Goal: Task Accomplishment & Management: Manage account settings

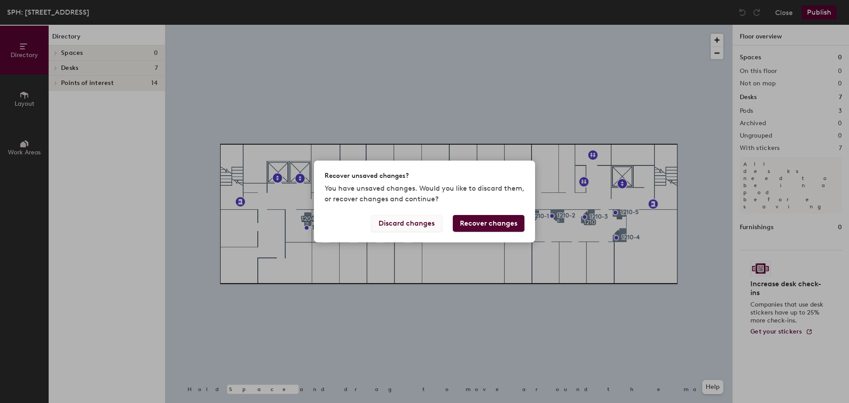
click at [423, 227] on button "Discard changes" at bounding box center [406, 223] width 71 height 17
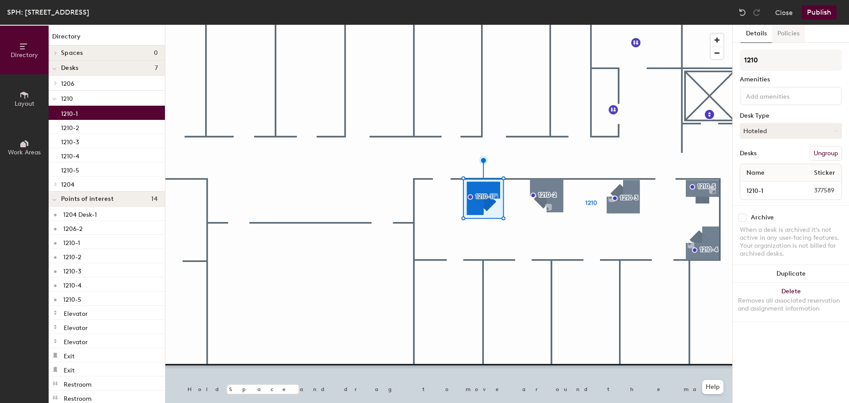
click at [775, 36] on button "Policies" at bounding box center [788, 34] width 33 height 18
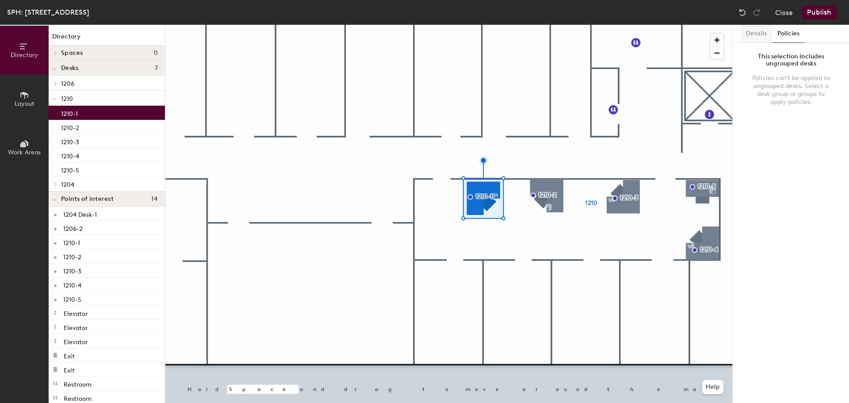
click at [757, 36] on button "Details" at bounding box center [756, 34] width 31 height 18
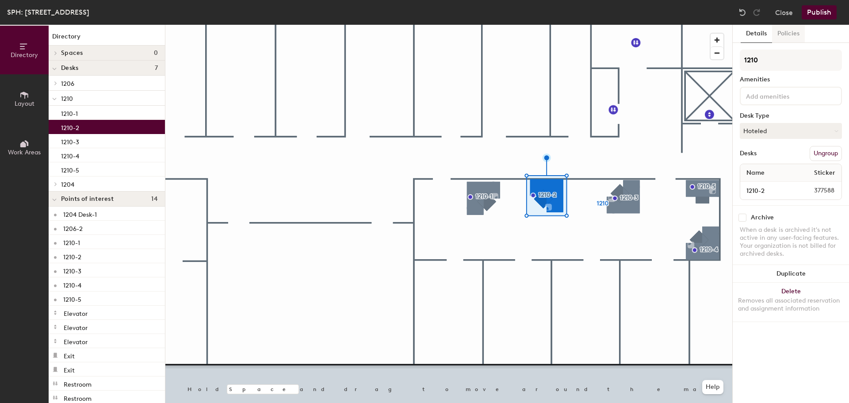
click at [796, 28] on button "Policies" at bounding box center [788, 34] width 33 height 18
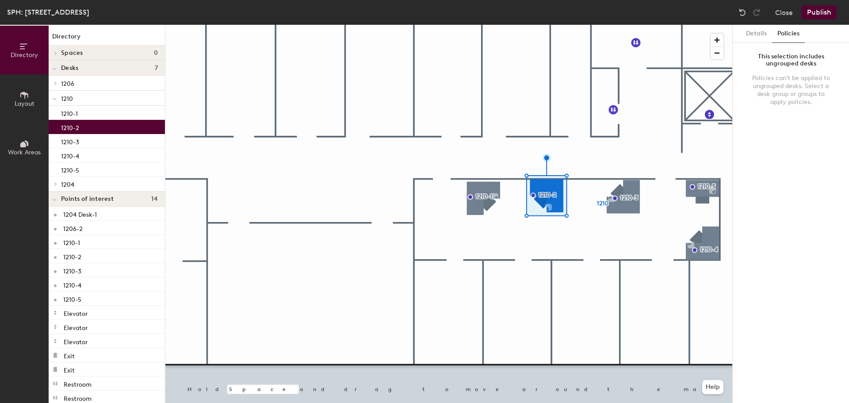
click at [101, 201] on span "Points of interest" at bounding box center [87, 199] width 53 height 7
click at [92, 122] on div "1210-2" at bounding box center [107, 127] width 116 height 14
click at [779, 39] on button "Policies" at bounding box center [788, 34] width 33 height 18
click at [757, 34] on button "Details" at bounding box center [756, 34] width 31 height 18
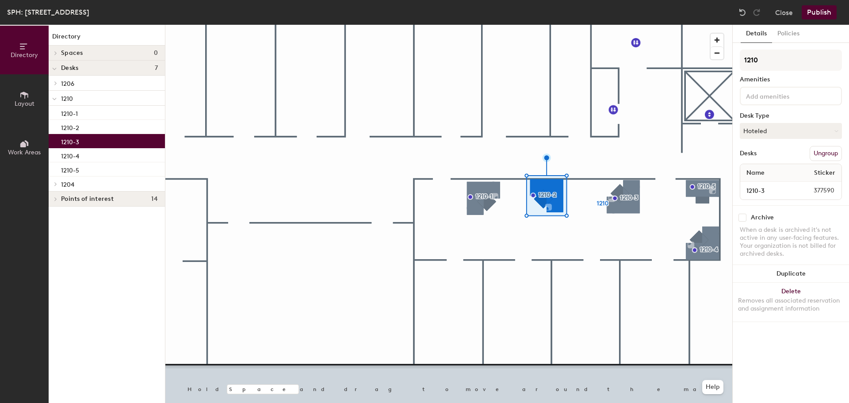
click at [120, 143] on div "1210-3" at bounding box center [107, 141] width 116 height 14
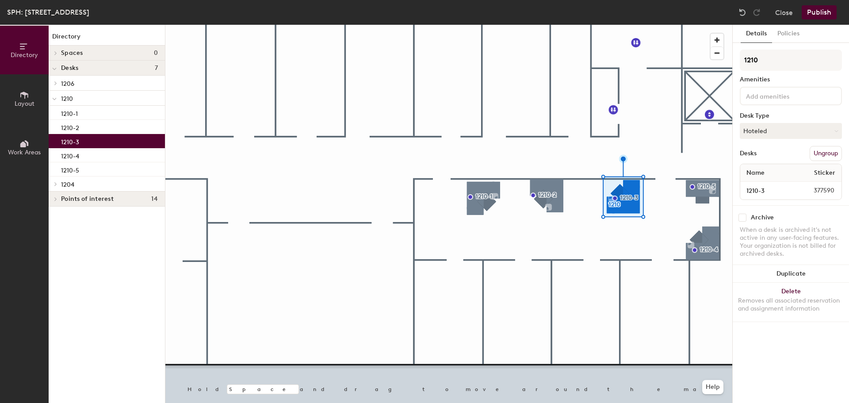
click at [96, 74] on div "Desks 7" at bounding box center [107, 68] width 116 height 15
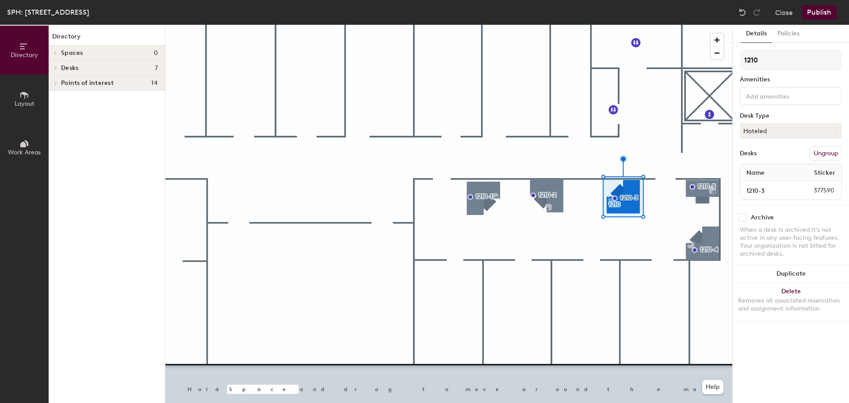
click at [89, 84] on span "Points of interest" at bounding box center [87, 83] width 53 height 7
click at [93, 76] on div "Points of interest 14" at bounding box center [107, 83] width 116 height 15
click at [100, 71] on h4 "Desks 7" at bounding box center [109, 68] width 97 height 7
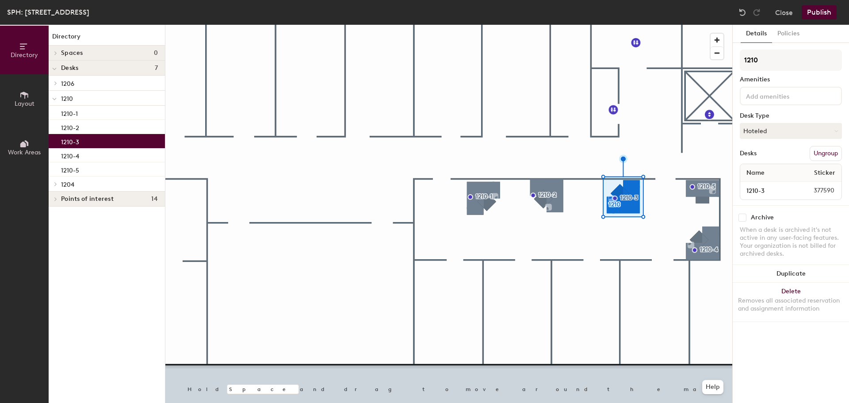
click at [89, 82] on p "1206" at bounding box center [109, 83] width 97 height 12
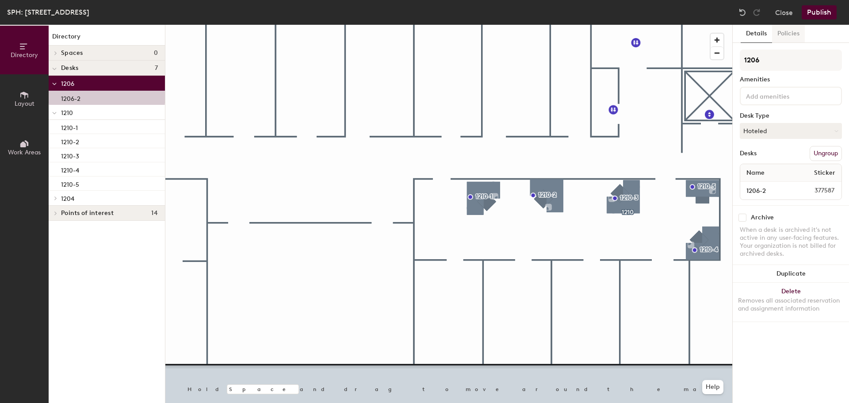
click at [799, 41] on button "Policies" at bounding box center [788, 34] width 33 height 18
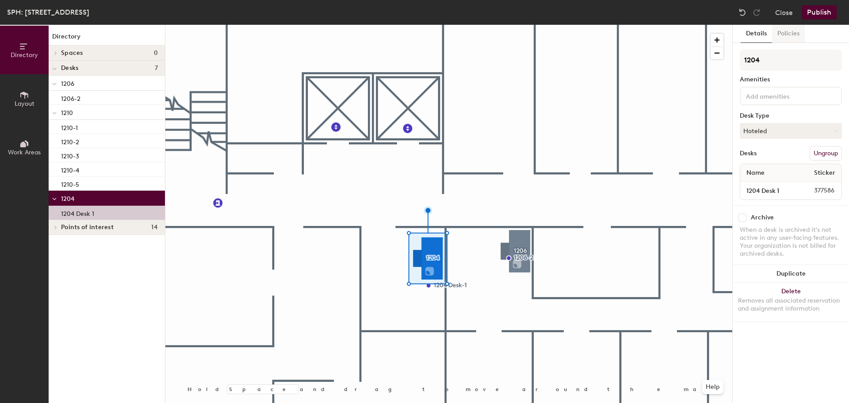
click at [790, 38] on button "Policies" at bounding box center [788, 34] width 33 height 18
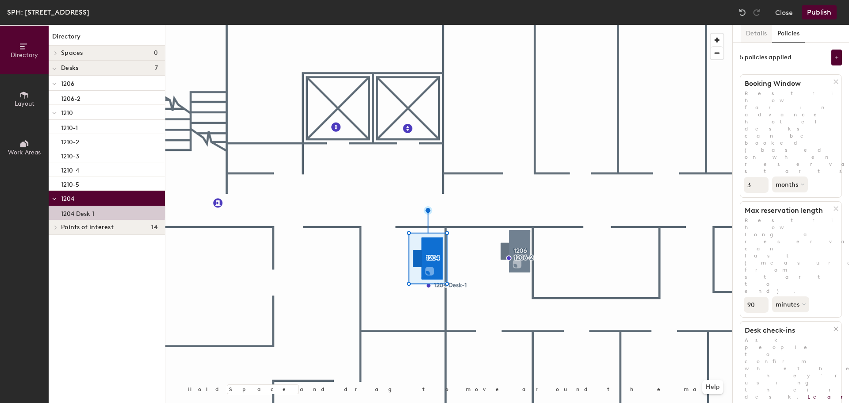
click at [768, 35] on button "Details" at bounding box center [756, 34] width 31 height 18
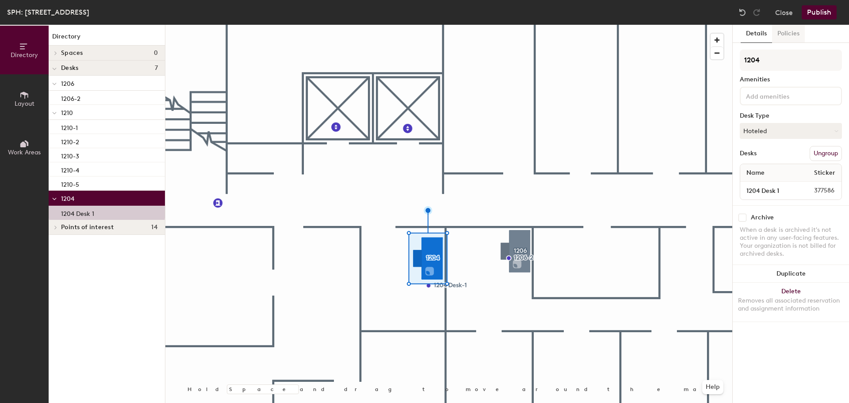
click at [798, 27] on button "Policies" at bounding box center [788, 34] width 33 height 18
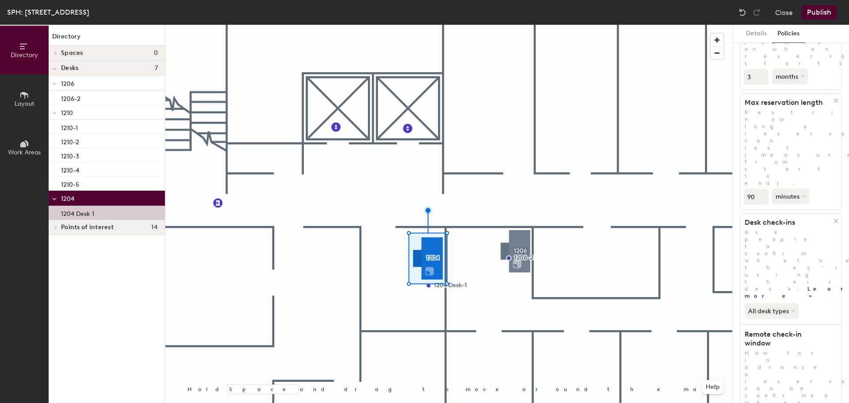
scroll to position [157, 0]
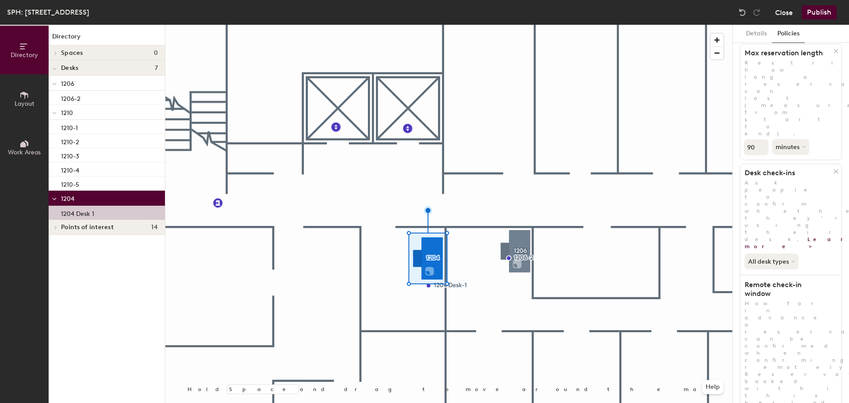
click at [787, 15] on button "Close" at bounding box center [784, 12] width 18 height 14
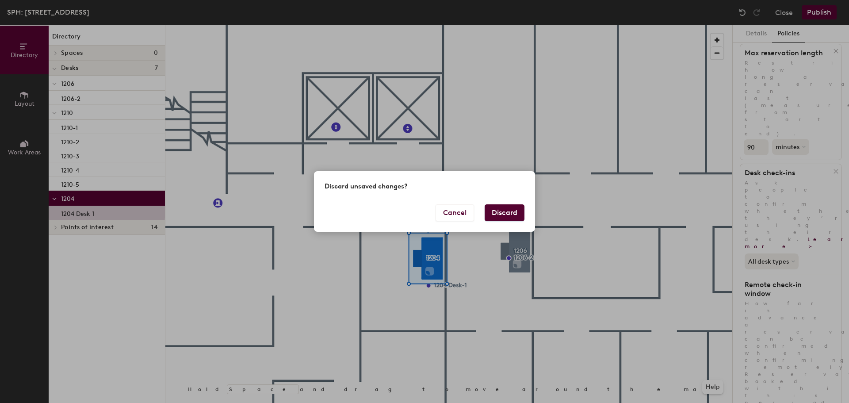
drag, startPoint x: 512, startPoint y: 206, endPoint x: 508, endPoint y: 213, distance: 8.5
click at [512, 208] on div "Discard unsaved changes? Cancel Discard" at bounding box center [424, 201] width 221 height 61
click at [508, 213] on button "Discard" at bounding box center [505, 212] width 40 height 17
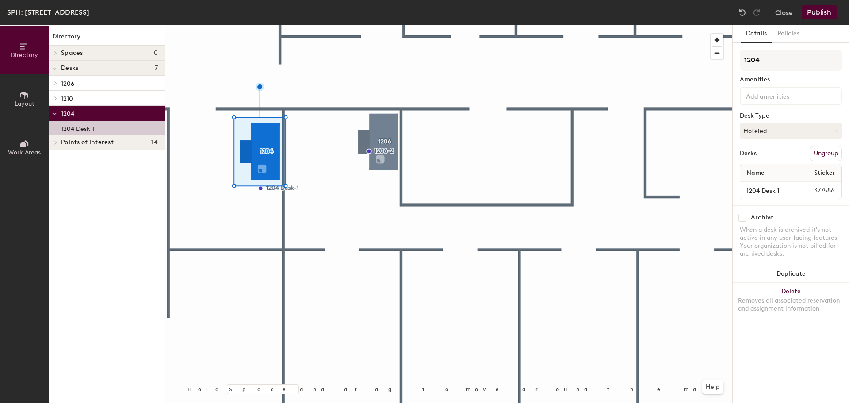
click at [84, 134] on div "1204 Desk 1" at bounding box center [107, 128] width 116 height 14
click at [89, 130] on p "1204 Desk 1" at bounding box center [77, 128] width 33 height 10
click at [785, 32] on button "Policies" at bounding box center [788, 34] width 33 height 18
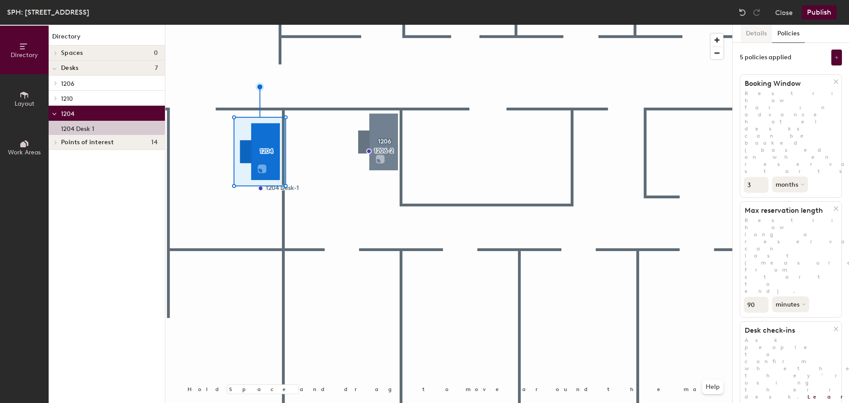
click at [752, 36] on button "Details" at bounding box center [756, 34] width 31 height 18
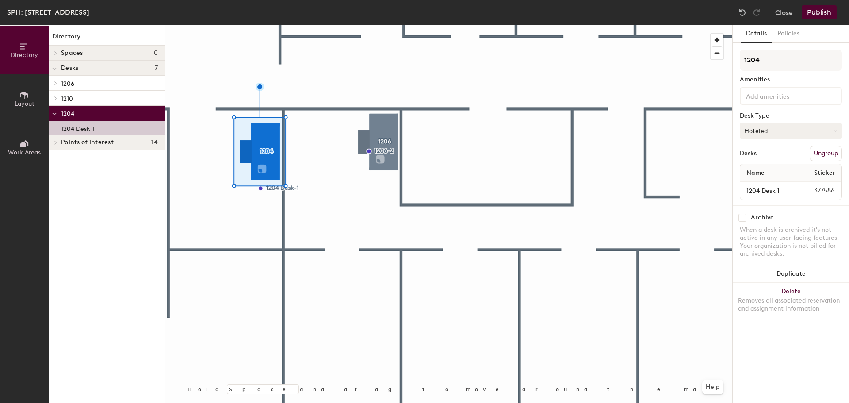
click at [772, 130] on button "Hoteled" at bounding box center [791, 131] width 102 height 16
click at [783, 153] on div "Assigned" at bounding box center [785, 158] width 88 height 13
click at [782, 132] on button "Assigned" at bounding box center [791, 131] width 102 height 16
click at [760, 182] on div "Hoteled" at bounding box center [785, 184] width 88 height 13
click at [764, 187] on input "1204 Desk 1" at bounding box center [767, 190] width 51 height 12
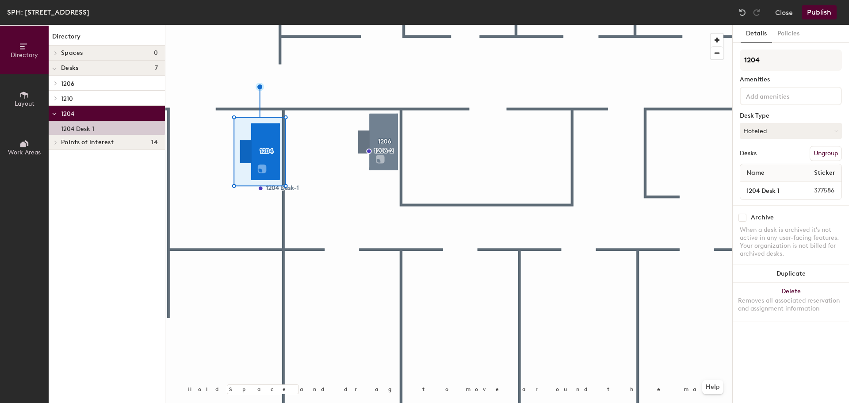
click at [842, 202] on div "1204 Amenities Desk Type Hoteled Desks Ungroup Name Sticker 1204 Desk 1 377586" at bounding box center [791, 128] width 102 height 156
click at [791, 37] on button "Policies" at bounding box center [788, 34] width 33 height 18
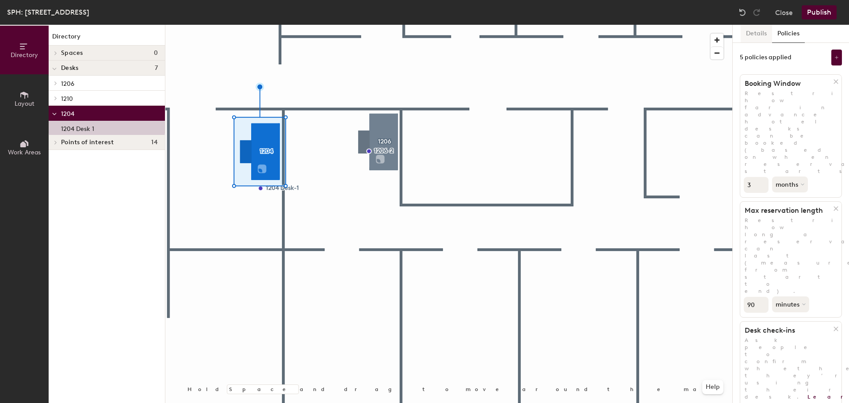
click at [604, 25] on div at bounding box center [448, 25] width 567 height 0
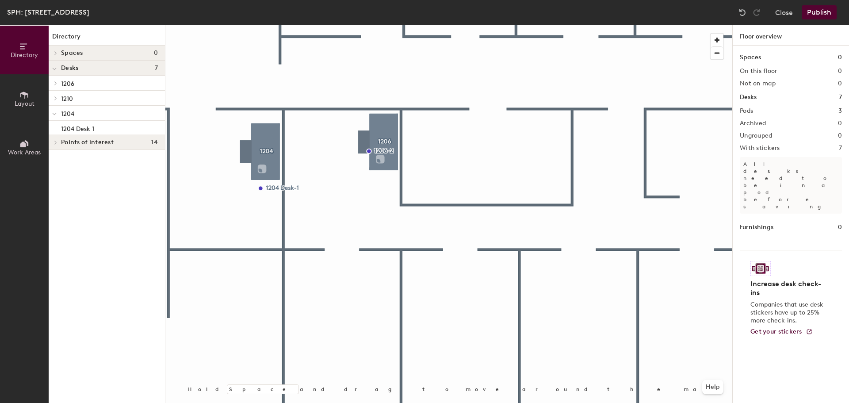
click at [37, 150] on span "Work Areas" at bounding box center [24, 153] width 33 height 8
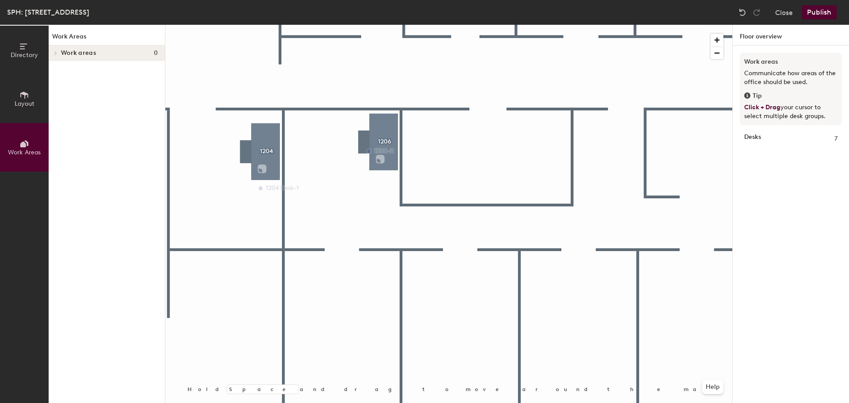
click at [103, 52] on h4 "Work areas 0" at bounding box center [109, 53] width 97 height 7
click at [266, 25] on div at bounding box center [448, 25] width 567 height 0
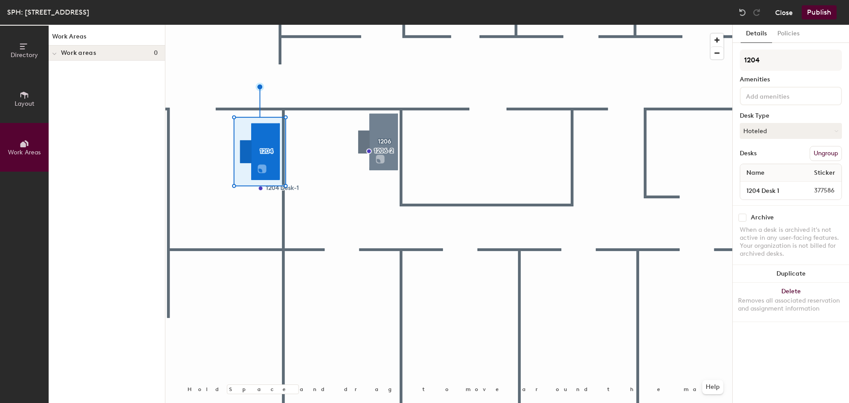
click at [787, 14] on button "Close" at bounding box center [784, 12] width 18 height 14
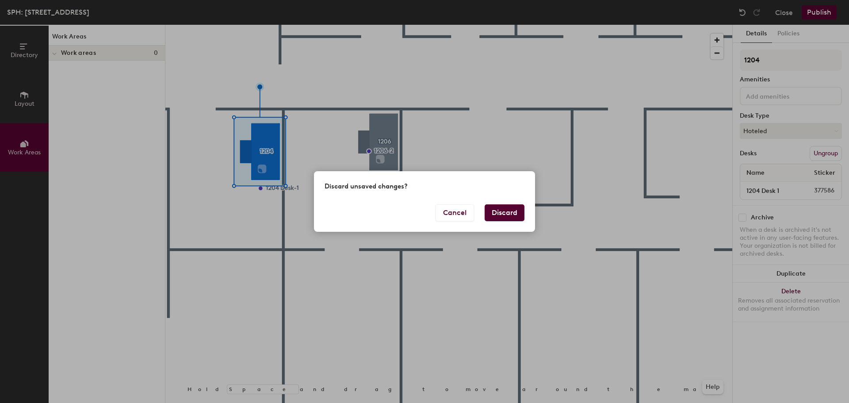
click at [506, 208] on button "Discard" at bounding box center [505, 212] width 40 height 17
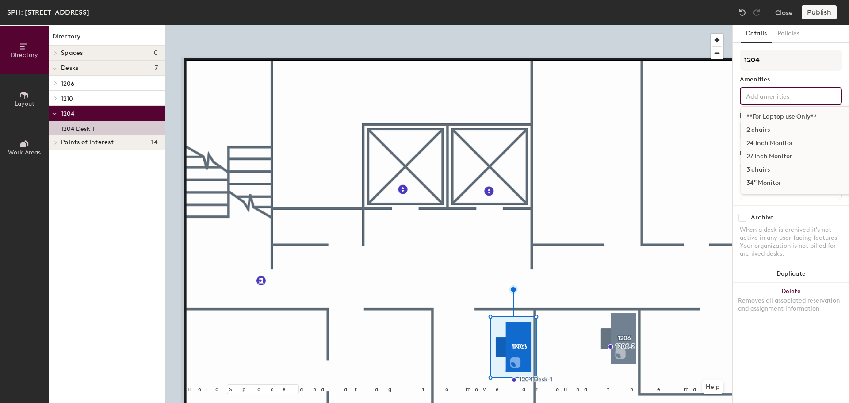
click at [794, 92] on input at bounding box center [785, 95] width 80 height 11
click at [787, 65] on input "1204" at bounding box center [791, 60] width 102 height 21
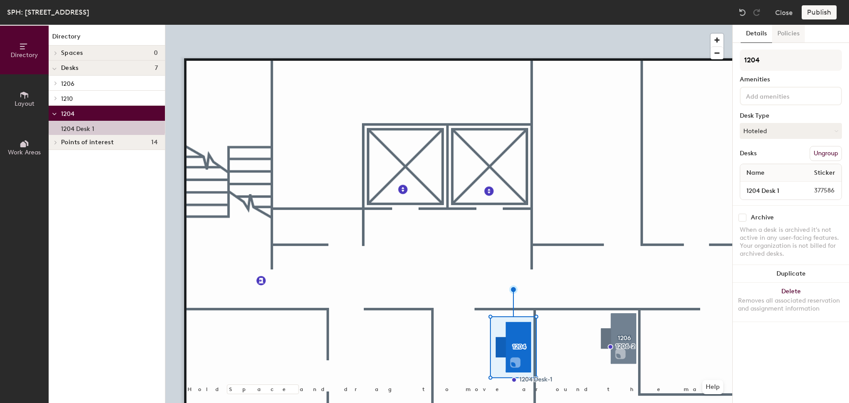
click at [787, 33] on button "Policies" at bounding box center [788, 34] width 33 height 18
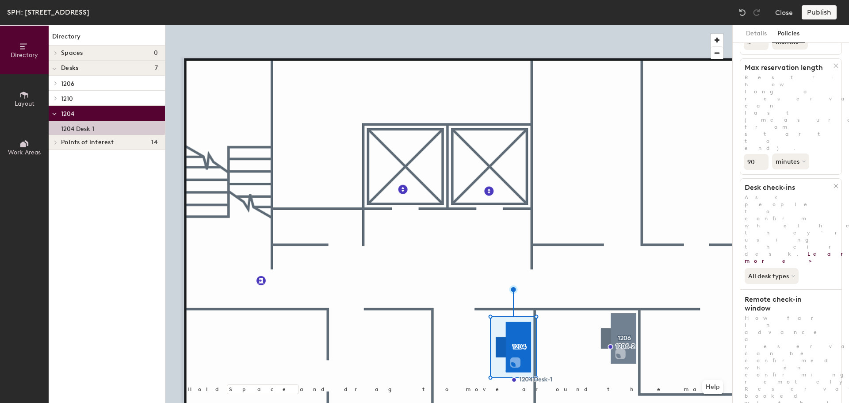
scroll to position [157, 0]
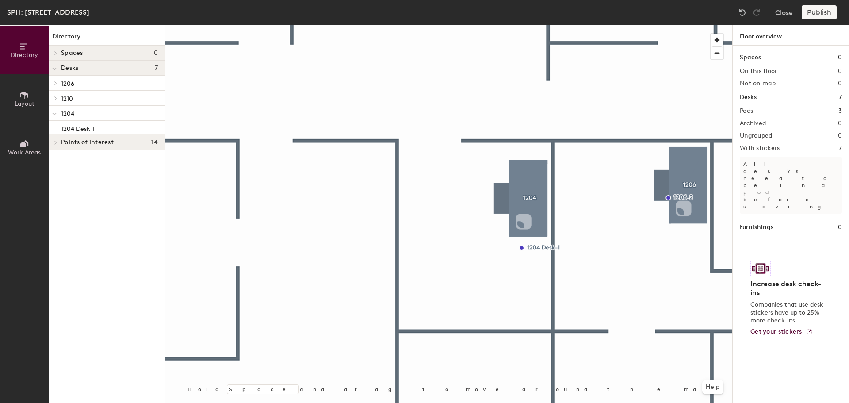
click at [52, 78] on div at bounding box center [55, 83] width 12 height 15
click at [57, 81] on div at bounding box center [55, 83] width 12 height 15
click at [58, 70] on div at bounding box center [55, 68] width 12 height 15
click at [9, 99] on button "Layout" at bounding box center [24, 98] width 49 height 49
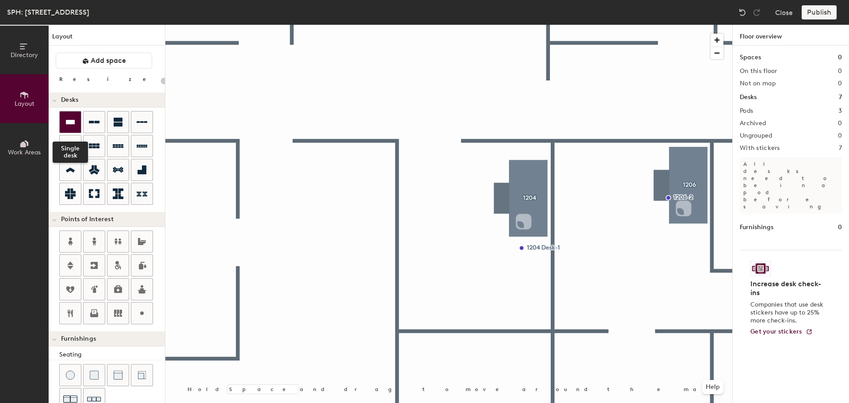
click at [68, 125] on icon at bounding box center [70, 122] width 11 height 11
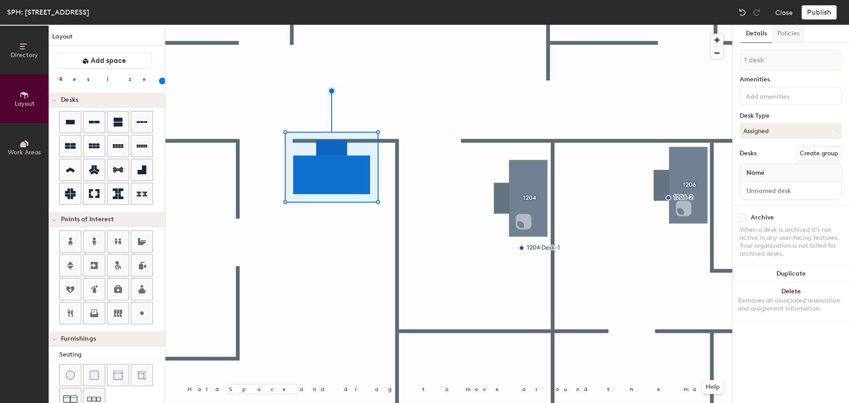
click at [798, 38] on button "Policies" at bounding box center [788, 34] width 33 height 18
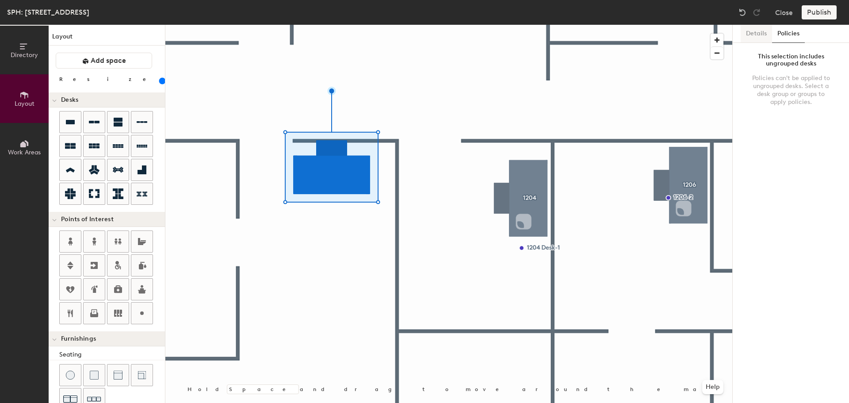
click at [748, 25] on button "Details" at bounding box center [756, 34] width 31 height 18
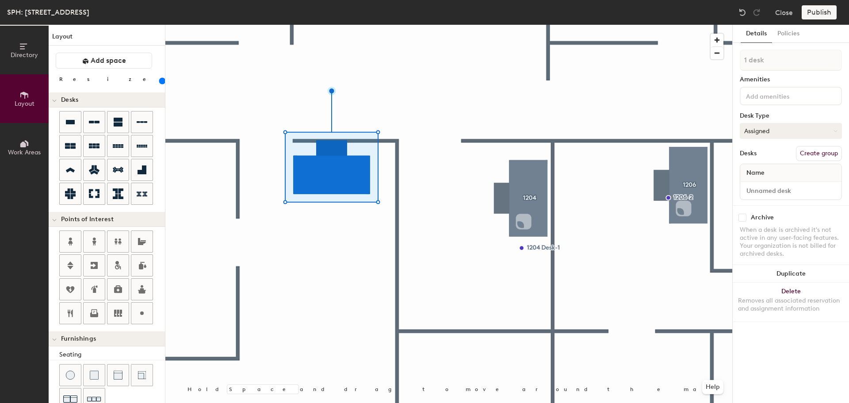
click at [793, 134] on button "Assigned" at bounding box center [791, 131] width 102 height 16
click at [771, 184] on div "Hoteled" at bounding box center [785, 184] width 88 height 13
click at [826, 150] on button "Create group" at bounding box center [819, 153] width 46 height 15
click at [813, 12] on button "Publish" at bounding box center [819, 12] width 35 height 14
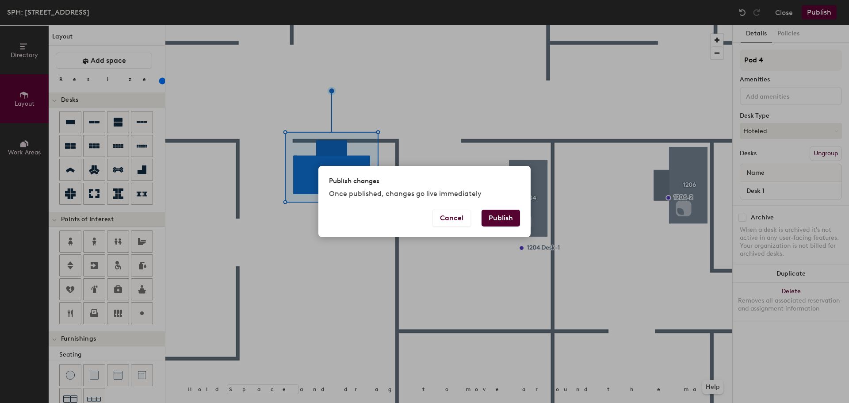
click at [509, 216] on button "Publish" at bounding box center [501, 218] width 38 height 17
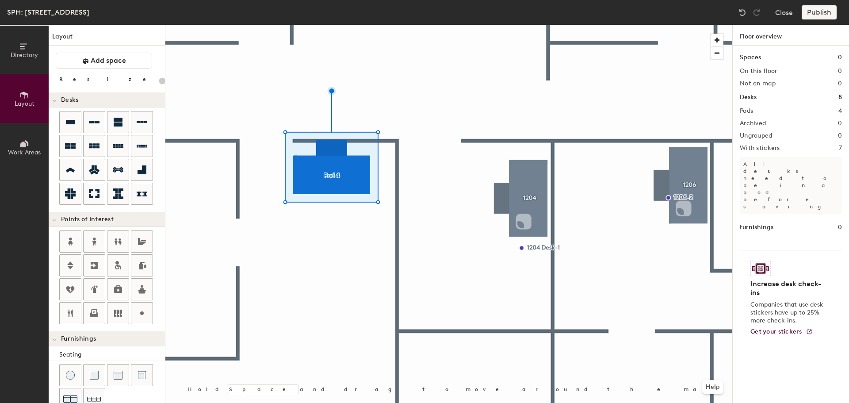
type input "20"
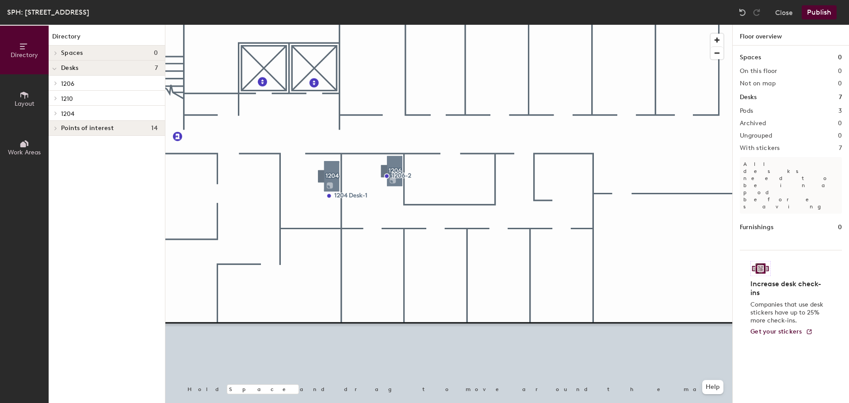
click at [823, 15] on button "Publish" at bounding box center [819, 12] width 35 height 14
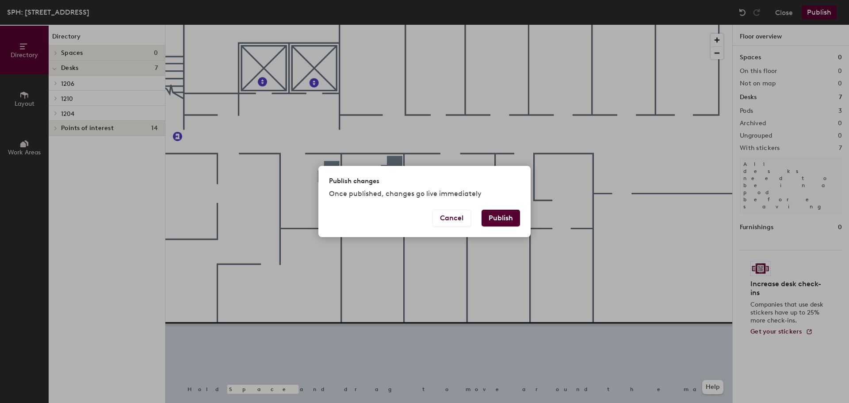
click at [521, 218] on div "Cancel Publish" at bounding box center [425, 223] width 212 height 27
click at [506, 215] on button "Publish" at bounding box center [501, 218] width 38 height 17
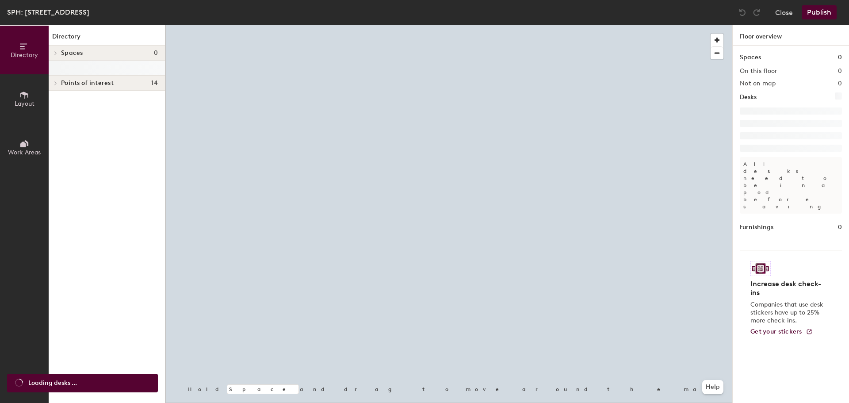
click at [34, 153] on span "Work Areas" at bounding box center [24, 153] width 33 height 8
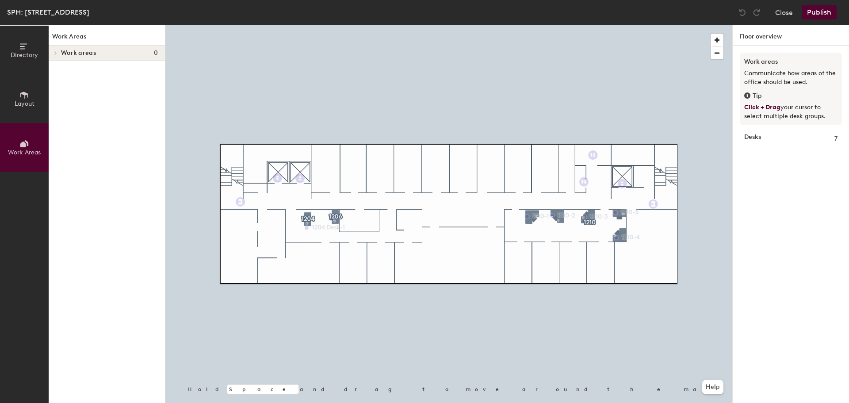
click at [35, 100] on button "Layout" at bounding box center [24, 98] width 49 height 49
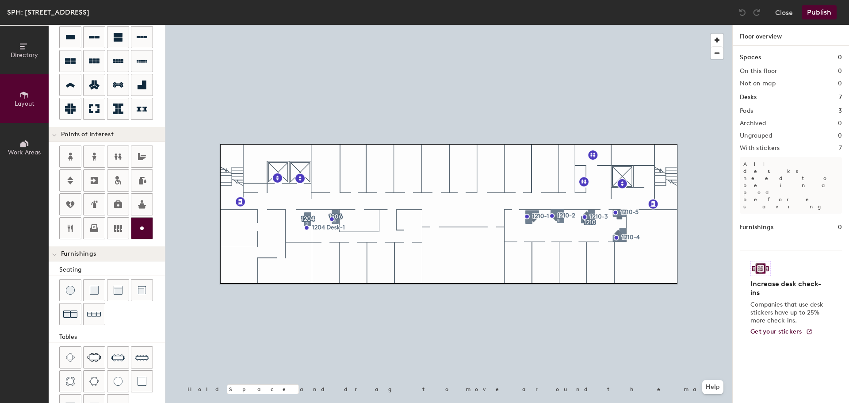
scroll to position [156, 0]
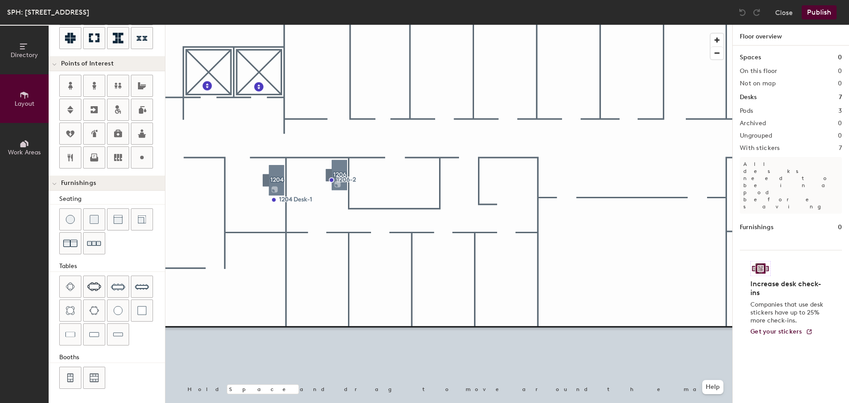
type input "160"
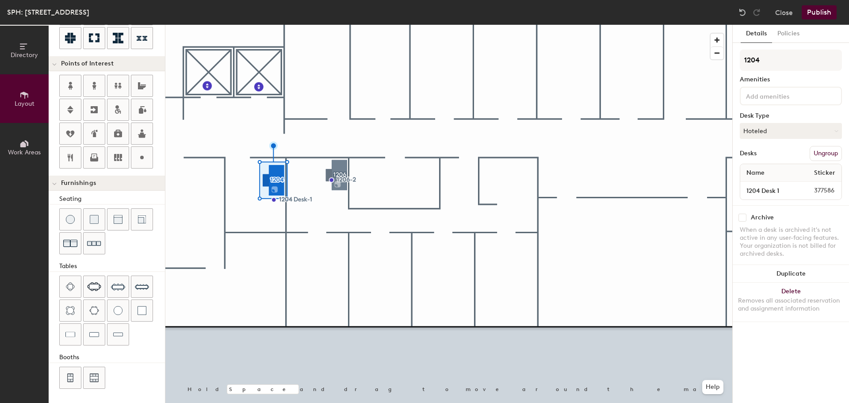
click at [31, 141] on button "Work Areas" at bounding box center [24, 147] width 49 height 49
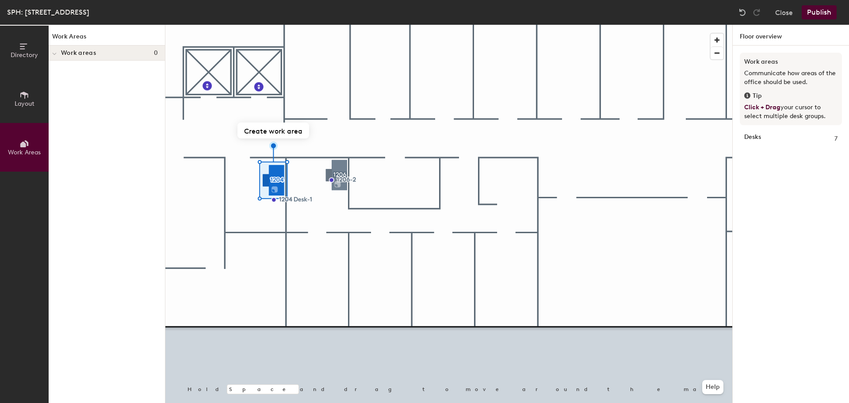
scroll to position [0, 0]
click at [9, 62] on button "Directory" at bounding box center [24, 50] width 49 height 49
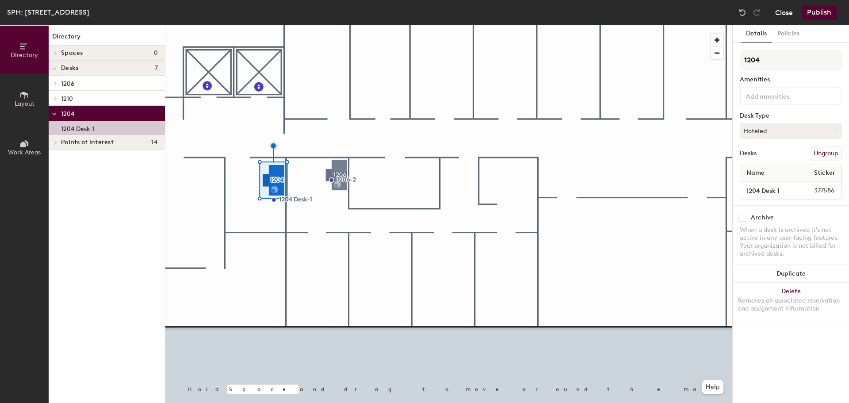
click at [786, 15] on button "Close" at bounding box center [784, 12] width 18 height 14
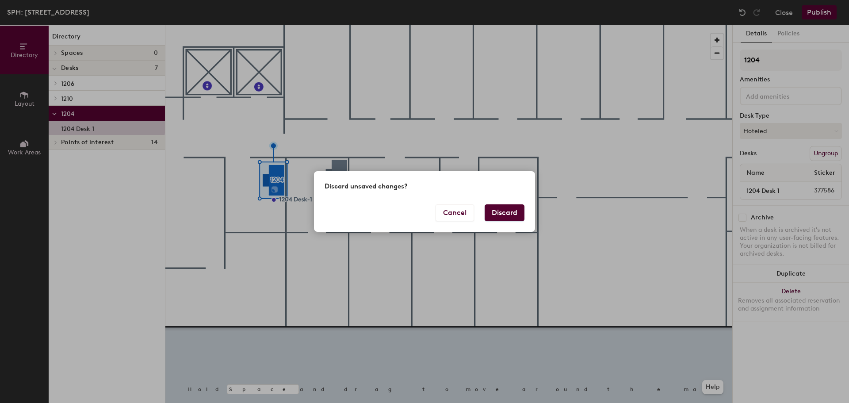
click at [504, 206] on button "Discard" at bounding box center [505, 212] width 40 height 17
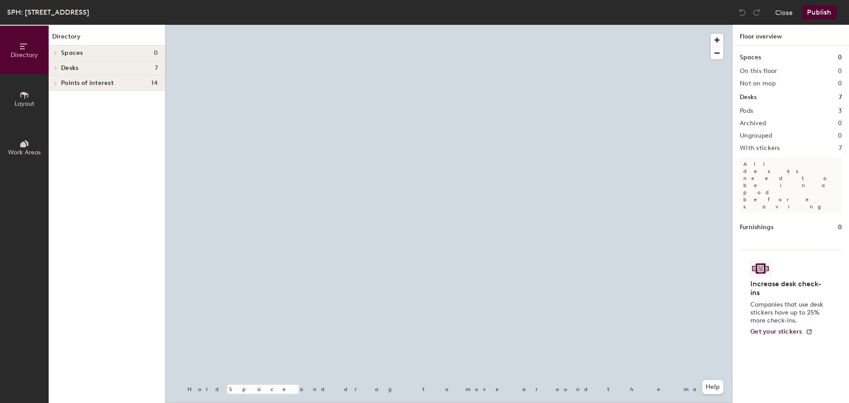
click at [35, 100] on button "Layout" at bounding box center [24, 98] width 49 height 49
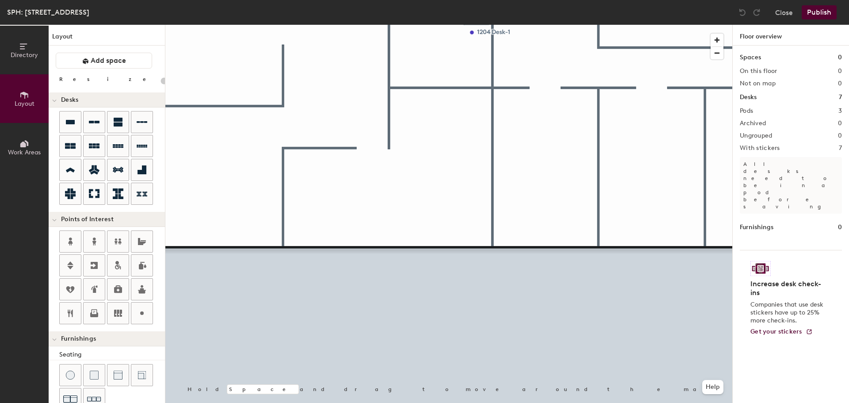
type input "160"
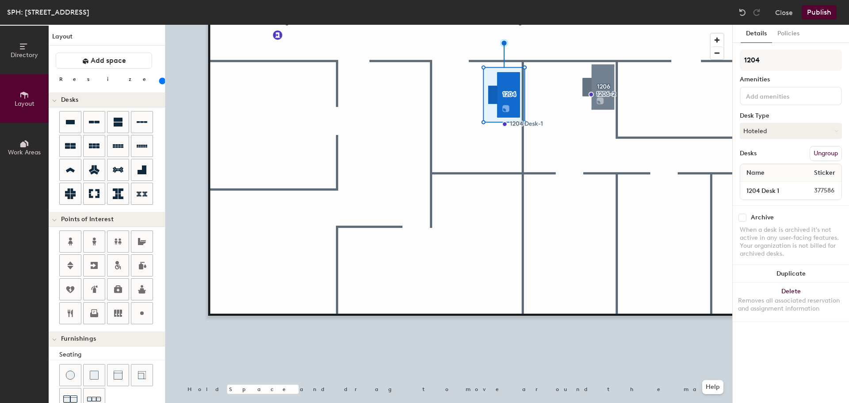
click at [26, 55] on span "Directory" at bounding box center [24, 55] width 27 height 8
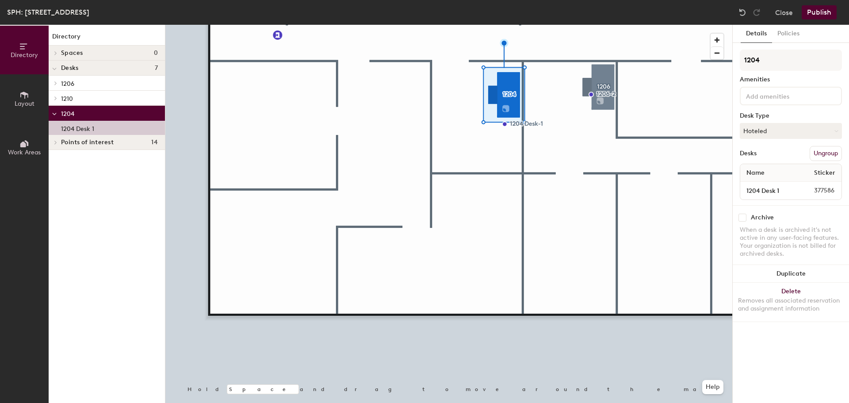
click at [78, 128] on p "1204 Desk 1" at bounding box center [77, 128] width 33 height 10
click at [816, 100] on input at bounding box center [785, 95] width 80 height 11
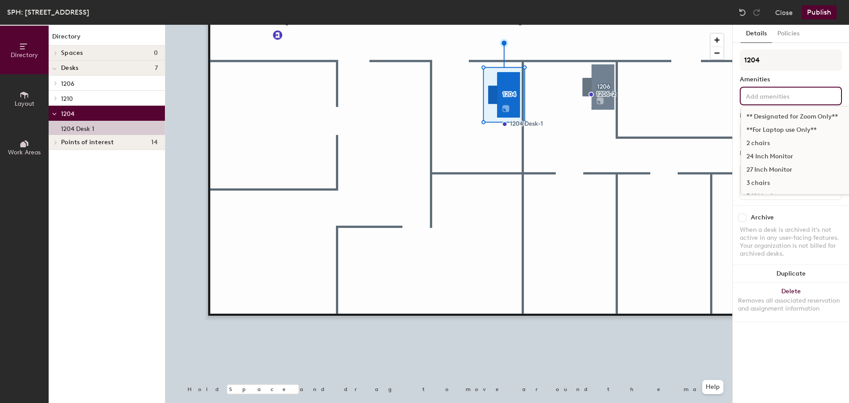
click at [795, 119] on div "** Designated for Zoom Only**" at bounding box center [841, 116] width 200 height 13
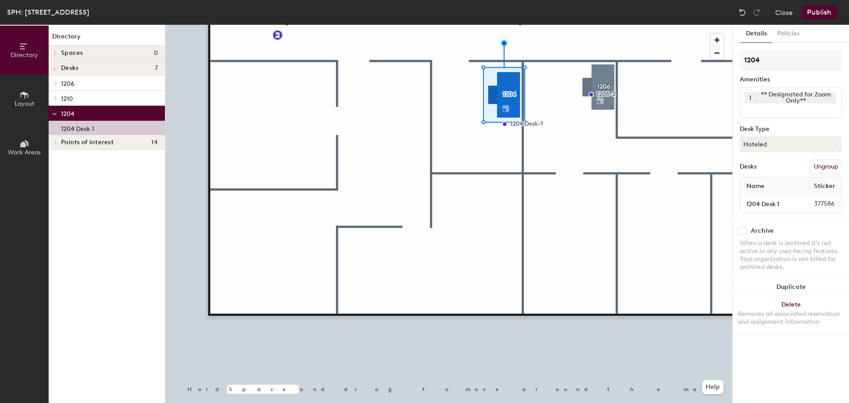
click at [815, 15] on button "Publish" at bounding box center [819, 12] width 35 height 14
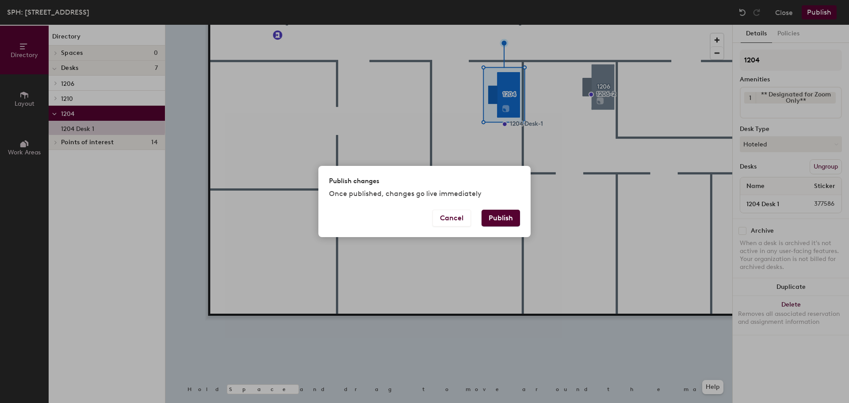
click at [488, 234] on div "Cancel Publish" at bounding box center [425, 223] width 212 height 27
click at [493, 227] on div "Cancel Publish" at bounding box center [425, 223] width 212 height 27
click at [505, 210] on button "Publish" at bounding box center [501, 218] width 38 height 17
